Goal: Find specific page/section: Find specific page/section

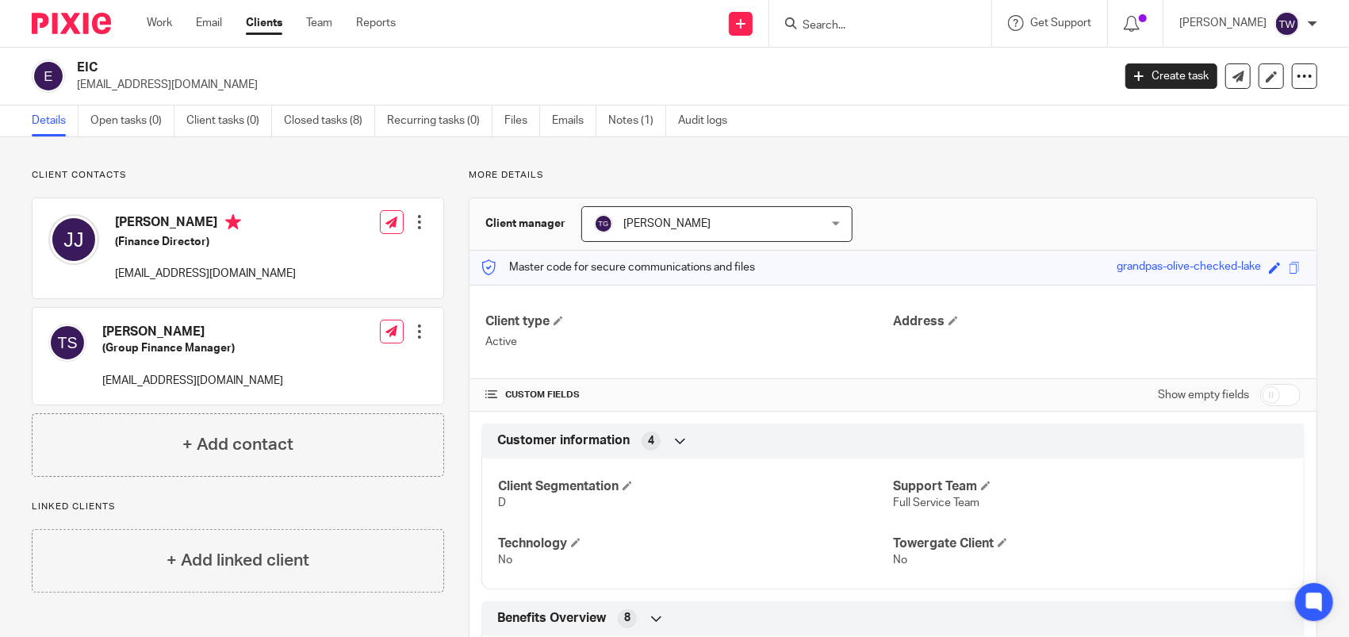
click at [937, 27] on input "Search" at bounding box center [872, 26] width 143 height 14
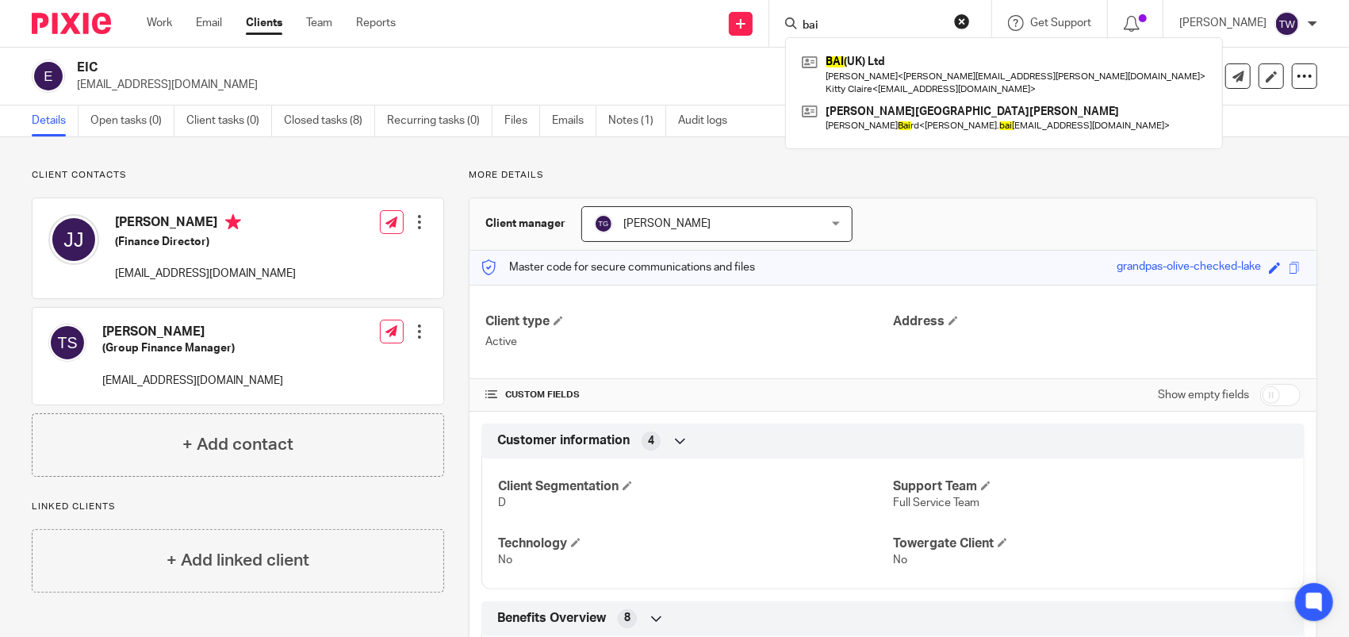
type input "bai"
click button "submit" at bounding box center [0, 0] width 0 height 0
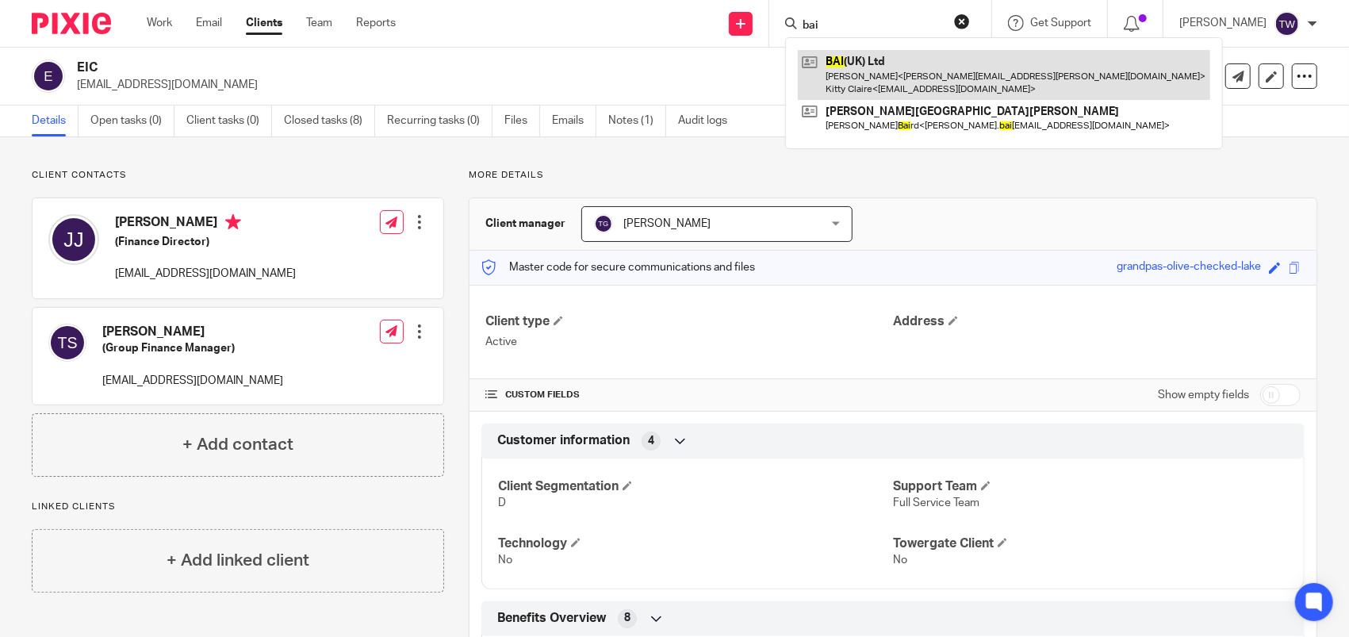
click at [946, 62] on link at bounding box center [1004, 74] width 412 height 49
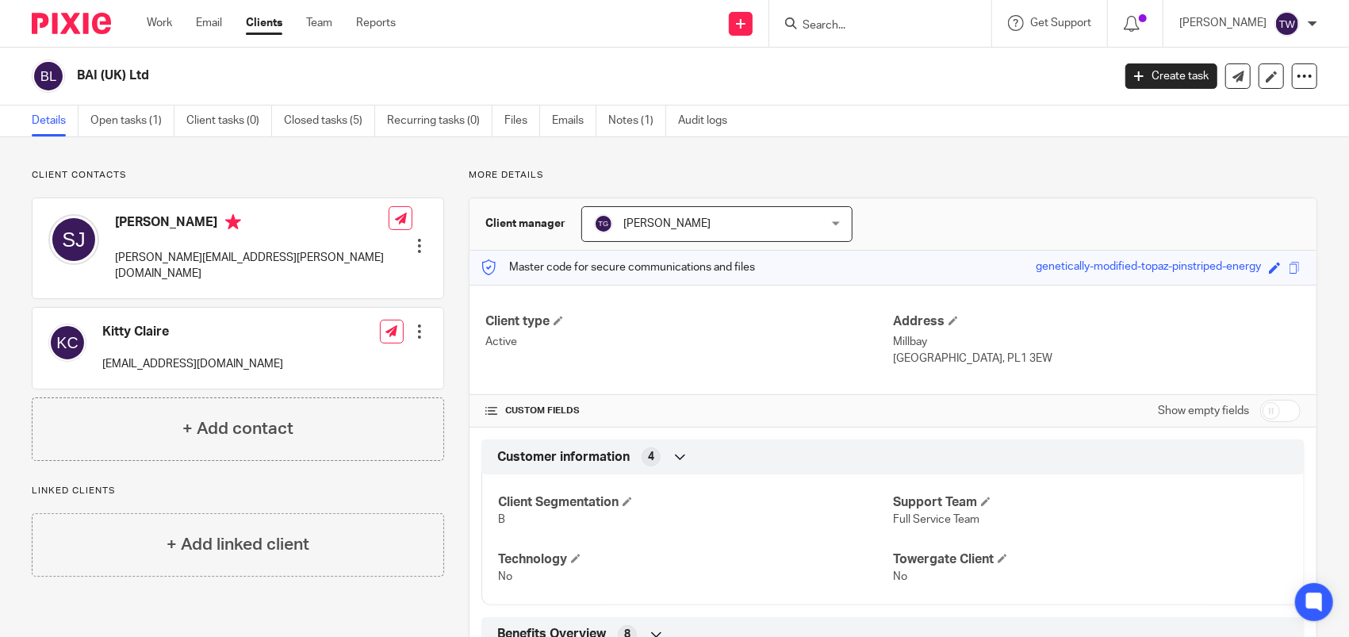
drag, startPoint x: 1016, startPoint y: 267, endPoint x: 1244, endPoint y: 270, distance: 227.7
click at [1244, 270] on div "genetically-modified-topaz-pinstriped-energy" at bounding box center [1148, 268] width 225 height 18
drag, startPoint x: 1244, startPoint y: 270, endPoint x: 1195, endPoint y: 264, distance: 48.8
copy div "genetically-modified-topaz-pinstriped-energy"
